Goal: Task Accomplishment & Management: Use online tool/utility

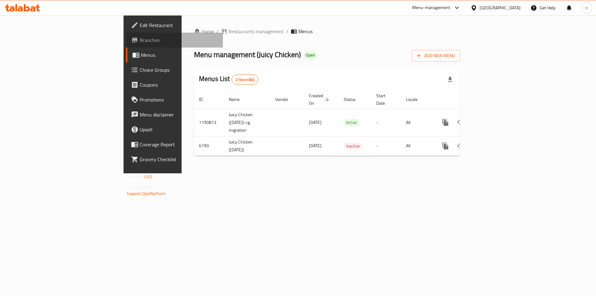
click at [140, 41] on span "Branches" at bounding box center [179, 39] width 78 height 7
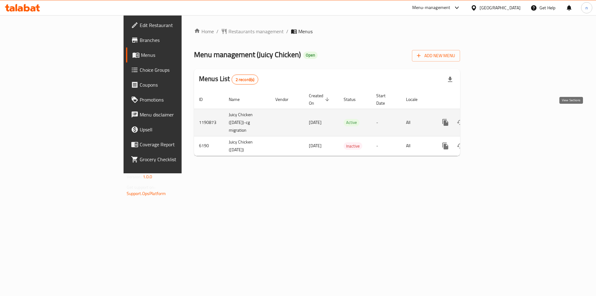
click at [493, 118] on icon "enhanced table" at bounding box center [489, 121] width 7 height 7
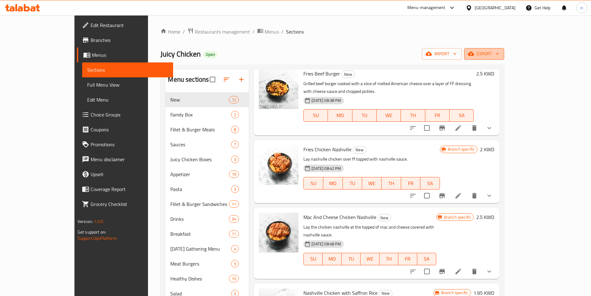
click at [499, 54] on span "export" at bounding box center [484, 54] width 30 height 8
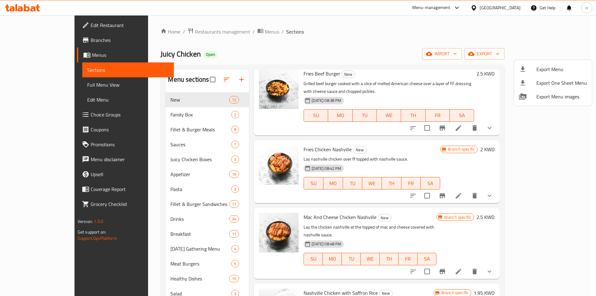
click at [527, 56] on div at bounding box center [298, 148] width 596 height 296
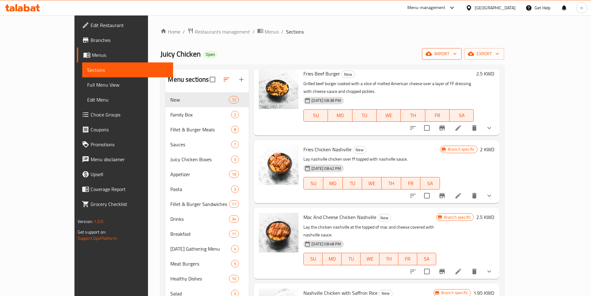
click at [457, 53] on span "import" at bounding box center [442, 54] width 30 height 8
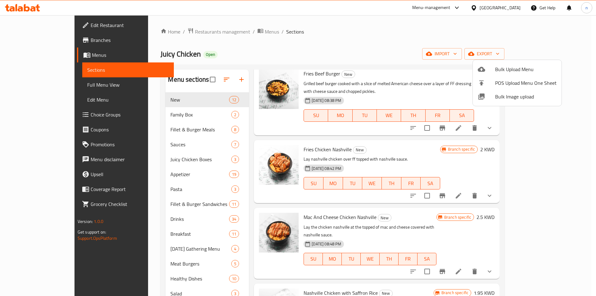
click at [551, 54] on div at bounding box center [298, 148] width 596 height 296
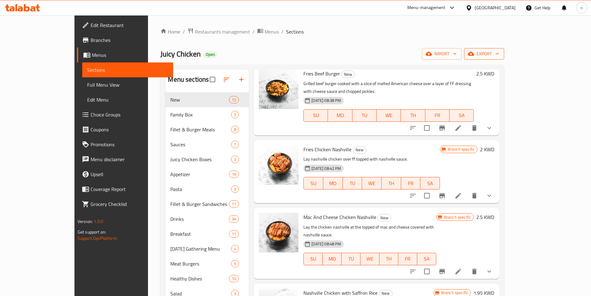
click at [499, 55] on span "export" at bounding box center [484, 54] width 30 height 8
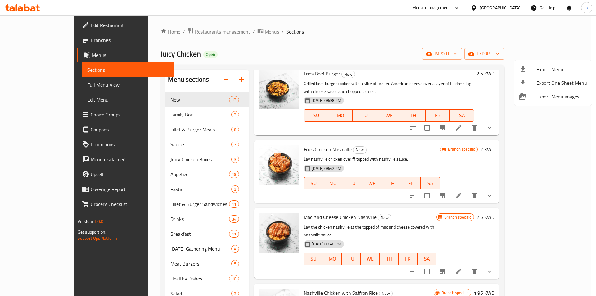
click at [551, 42] on div at bounding box center [298, 148] width 596 height 296
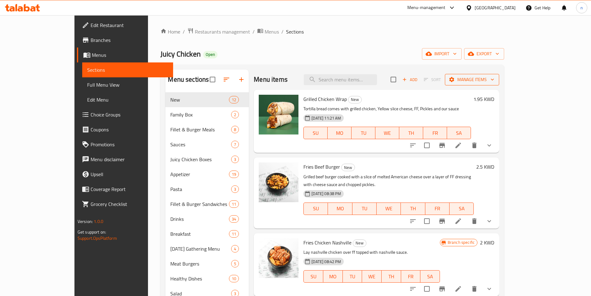
click at [494, 79] on span "Manage items" at bounding box center [472, 80] width 44 height 8
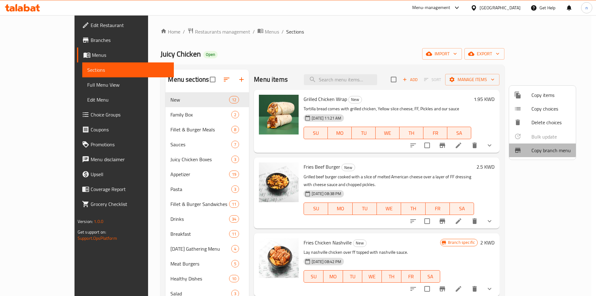
click at [542, 148] on span "Copy branch menu" at bounding box center [550, 149] width 39 height 7
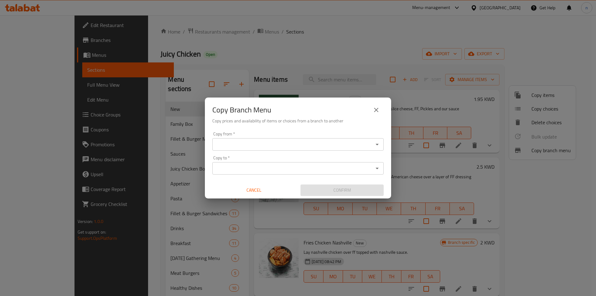
click at [271, 149] on div "Copy from *" at bounding box center [297, 144] width 171 height 12
click at [378, 144] on icon "Open" at bounding box center [376, 145] width 3 height 2
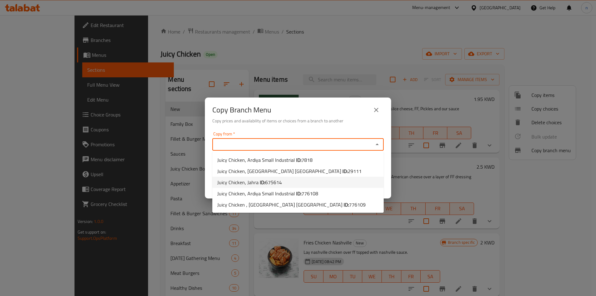
click at [296, 180] on li "Juicy Chicken, Jahra ID: 675614" at bounding box center [297, 181] width 171 height 11
type input "Juicy Chicken, Jahra"
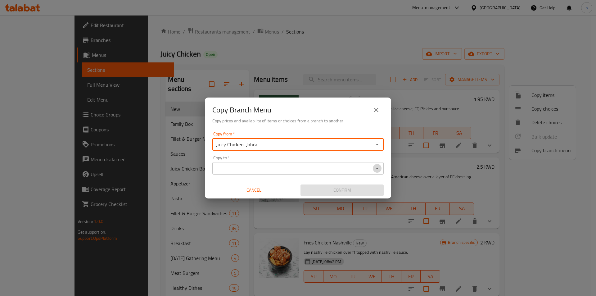
click at [375, 168] on icon "Open" at bounding box center [376, 167] width 7 height 7
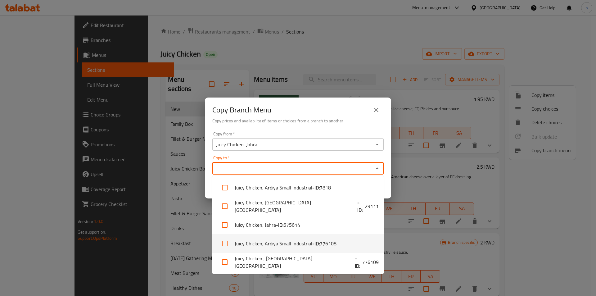
click at [346, 243] on li "Juicy Chicken, Ardiya Small Industrial - ID: 776108" at bounding box center [297, 243] width 171 height 19
checkbox input "true"
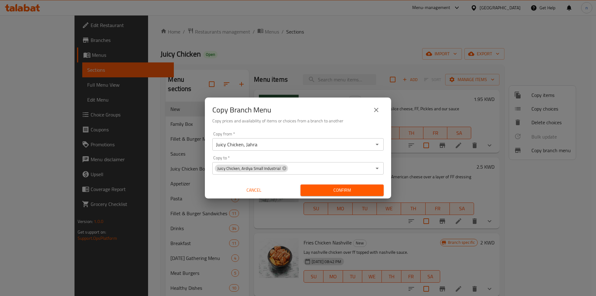
click at [327, 56] on div "Copy Branch Menu Copy prices and availability of items or choices from a branch…" at bounding box center [298, 148] width 596 height 296
click at [353, 191] on span "Confirm" at bounding box center [341, 190] width 73 height 8
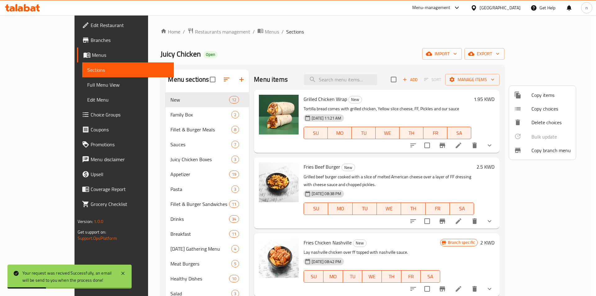
click at [48, 39] on div at bounding box center [298, 148] width 596 height 296
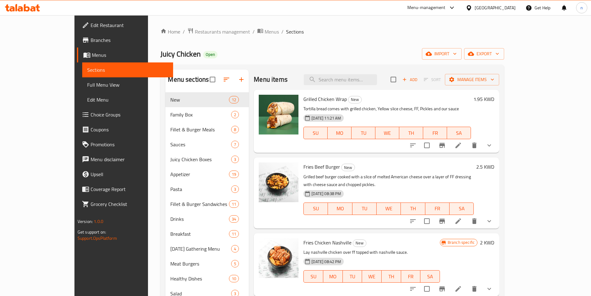
click at [91, 37] on span "Branches" at bounding box center [130, 39] width 78 height 7
